Goal: Transaction & Acquisition: Purchase product/service

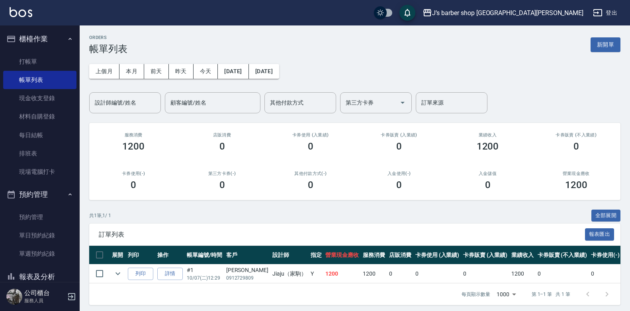
scroll to position [0, 140]
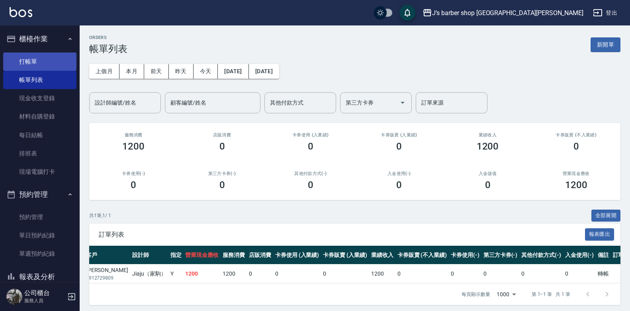
click at [28, 65] on link "打帳單" at bounding box center [39, 62] width 73 height 18
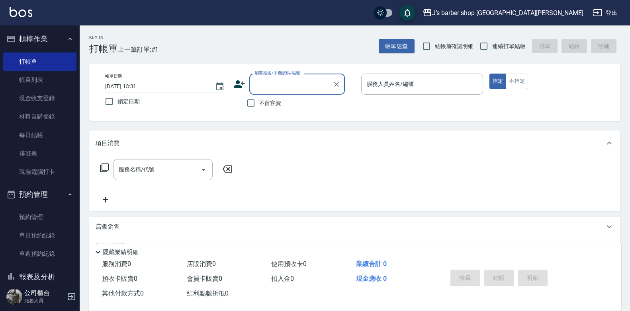
click at [278, 79] on input "顧客姓名/手機號碼/編號" at bounding box center [291, 84] width 76 height 14
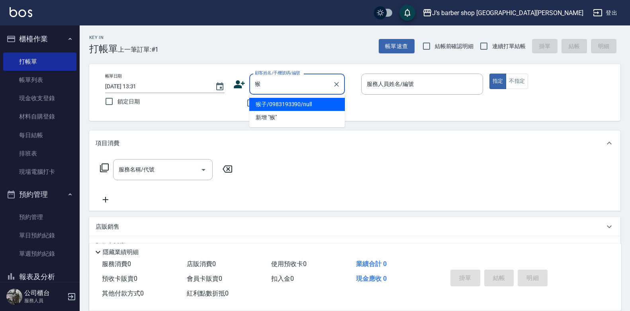
click at [271, 105] on li "猴子/0983193390/null" at bounding box center [297, 104] width 96 height 13
type input "猴子/0983193390/null"
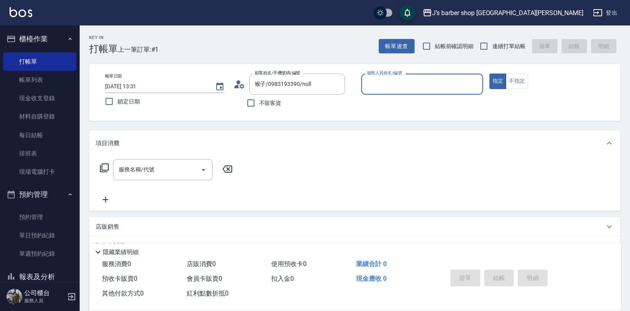
click at [399, 92] on div "服務人員姓名/編號" at bounding box center [422, 84] width 122 height 21
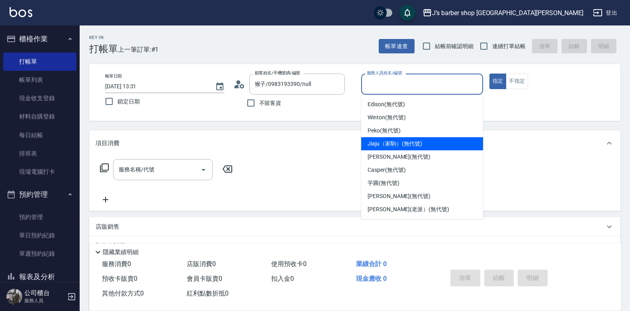
click at [383, 142] on span "Jiaju（家駒） (無代號)" at bounding box center [395, 144] width 55 height 8
type input "Jiaju（家駒）(無代號)"
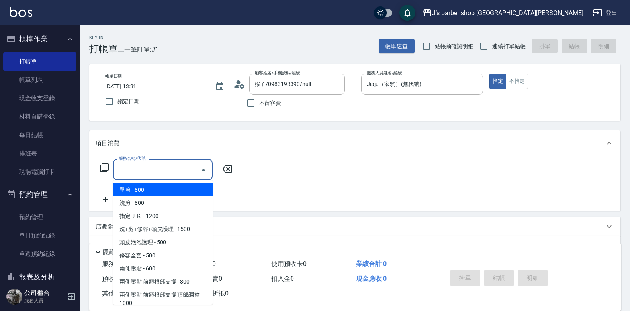
click at [179, 172] on input "服務名稱/代號" at bounding box center [157, 170] width 80 height 14
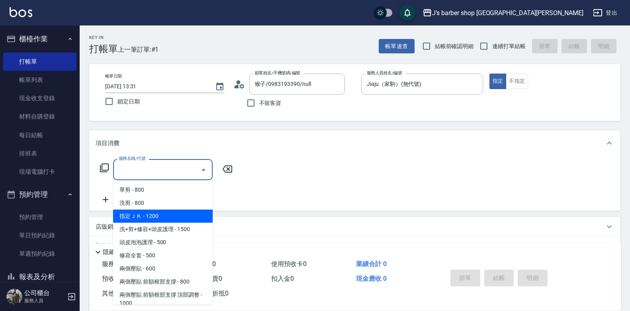
click at [137, 213] on span "指定ＪＫ - 1200" at bounding box center [163, 216] width 100 height 13
type input "指定ＪＫ(102)"
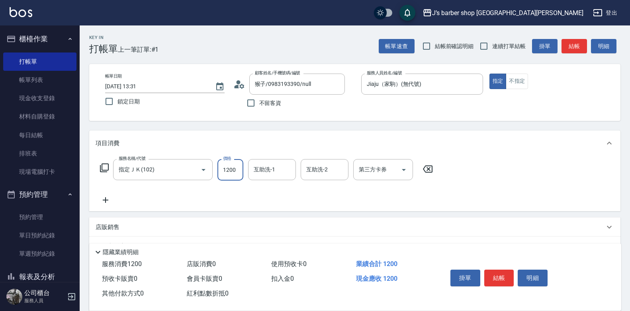
click at [232, 174] on input "1200" at bounding box center [230, 170] width 26 height 22
type input "1000"
click at [106, 198] on icon at bounding box center [106, 201] width 20 height 10
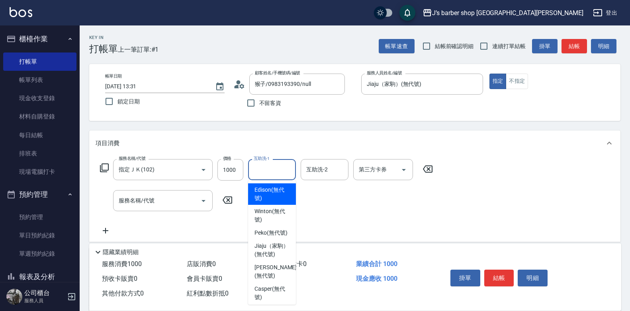
click at [274, 172] on input "互助洗-1" at bounding box center [272, 170] width 41 height 14
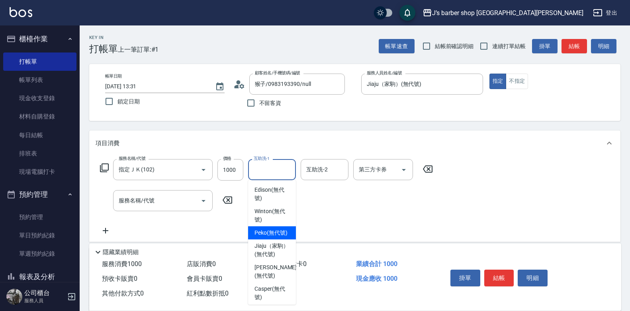
click at [263, 235] on span "Peko (無代號)" at bounding box center [270, 233] width 33 height 8
type input "Peko(無代號)"
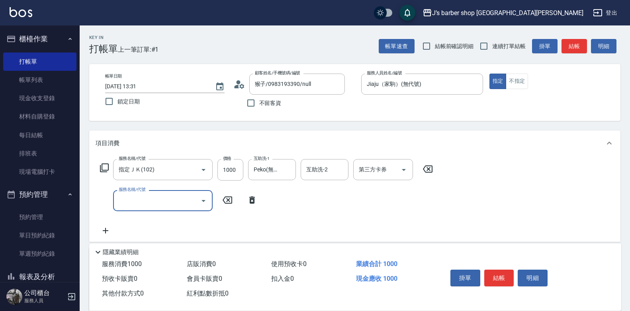
click at [195, 201] on input "服務名稱/代號" at bounding box center [157, 201] width 80 height 14
click at [201, 203] on icon "Open" at bounding box center [204, 201] width 10 height 10
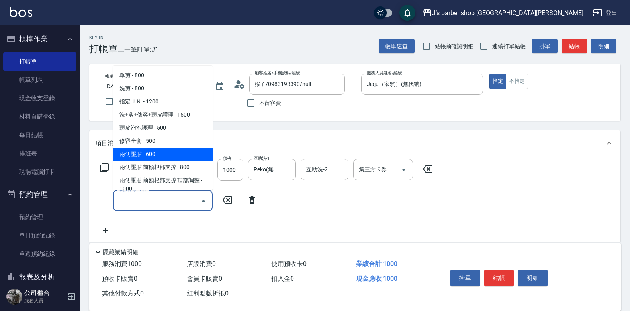
click at [321, 173] on input "互助洗-2" at bounding box center [324, 170] width 41 height 14
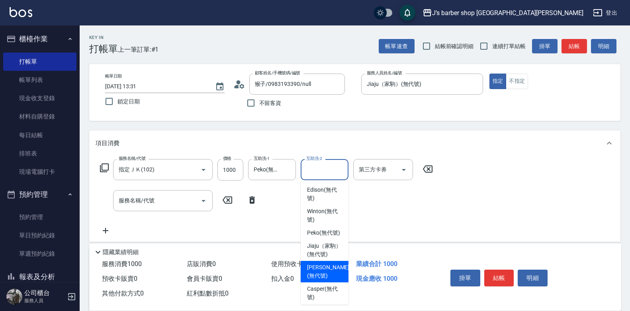
click at [319, 280] on span "[PERSON_NAME] (無代號)" at bounding box center [328, 272] width 42 height 17
type input "[PERSON_NAME](無代號)"
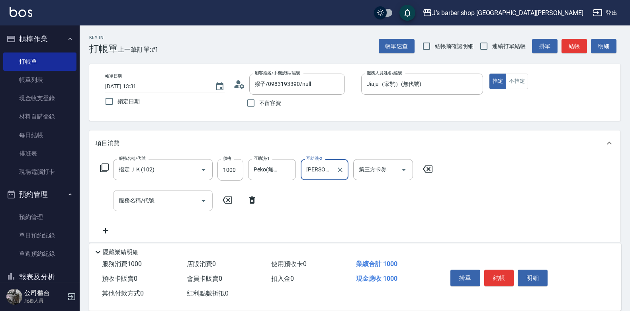
click at [155, 205] on input "服務名稱/代號" at bounding box center [157, 201] width 80 height 14
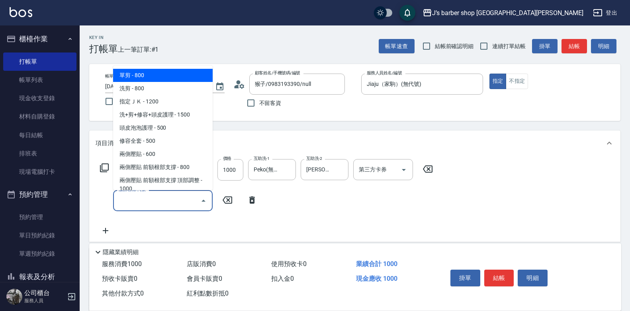
click at [159, 205] on input "服務名稱/代號" at bounding box center [157, 201] width 80 height 14
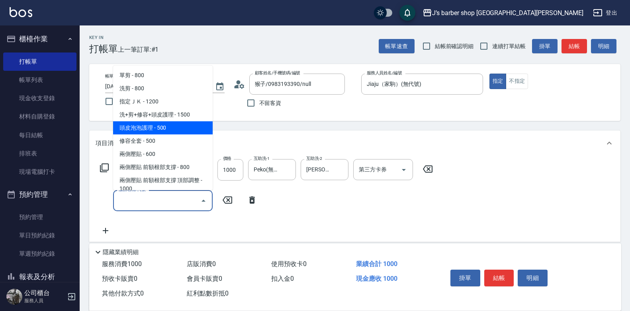
click at [167, 131] on span "頭皮泡泡護理 - 500" at bounding box center [163, 127] width 100 height 13
type input "頭皮泡泡護理(201)"
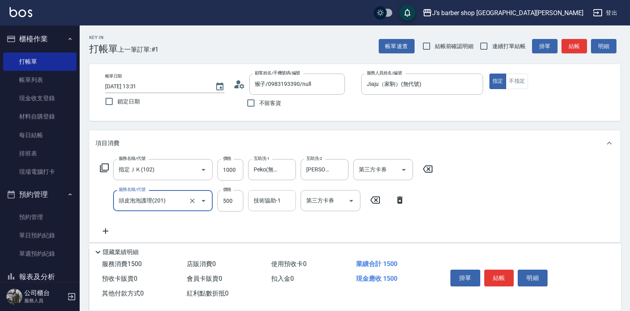
click at [266, 198] on input "技術協助-1" at bounding box center [272, 201] width 41 height 14
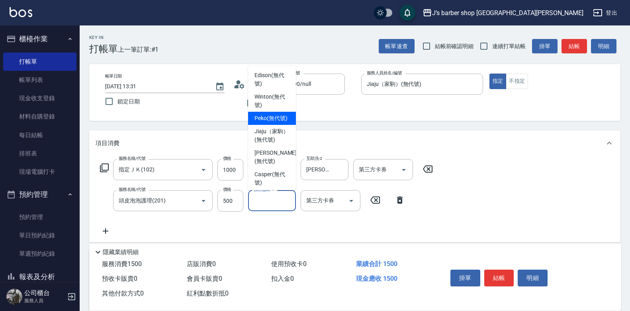
click at [276, 123] on span "Peko (無代號)" at bounding box center [270, 118] width 33 height 8
type input "Peko(無代號)"
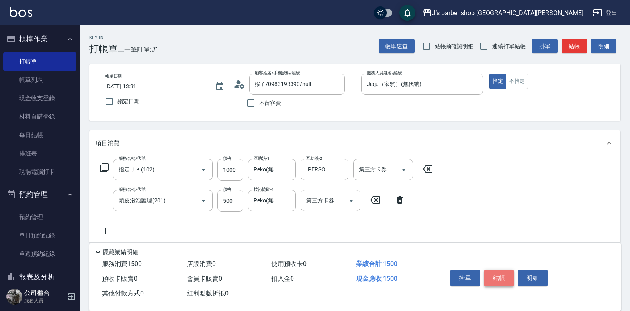
click at [499, 270] on button "結帳" at bounding box center [499, 278] width 30 height 17
